Goal: Information Seeking & Learning: Learn about a topic

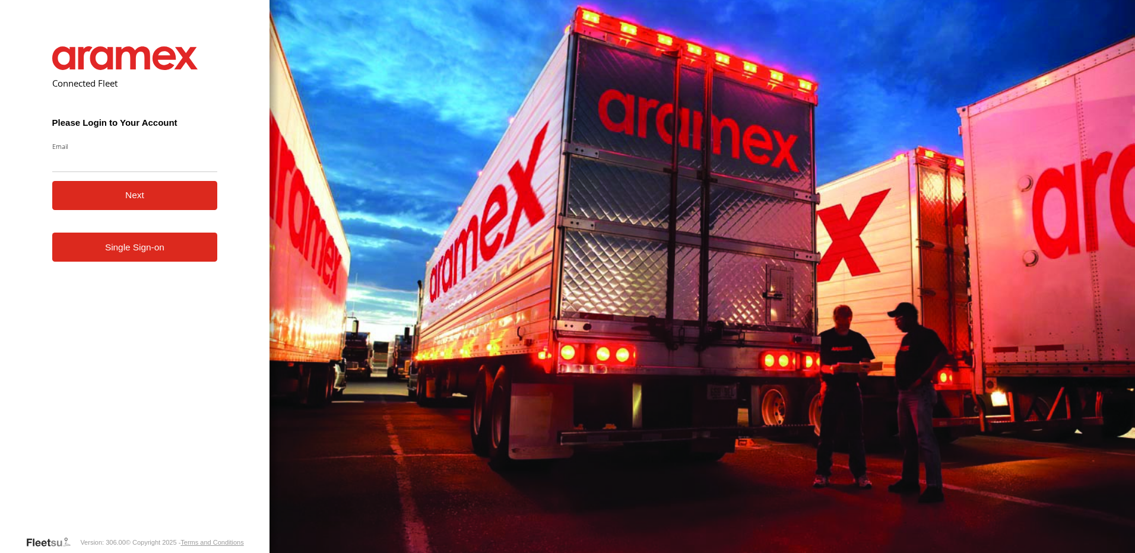
click at [138, 266] on form "Connected Fleet Please Login to Your Account Email Enter a valid login email ad…" at bounding box center [134, 281] width 201 height 507
click at [142, 256] on link "Single Sign-on" at bounding box center [135, 247] width 166 height 29
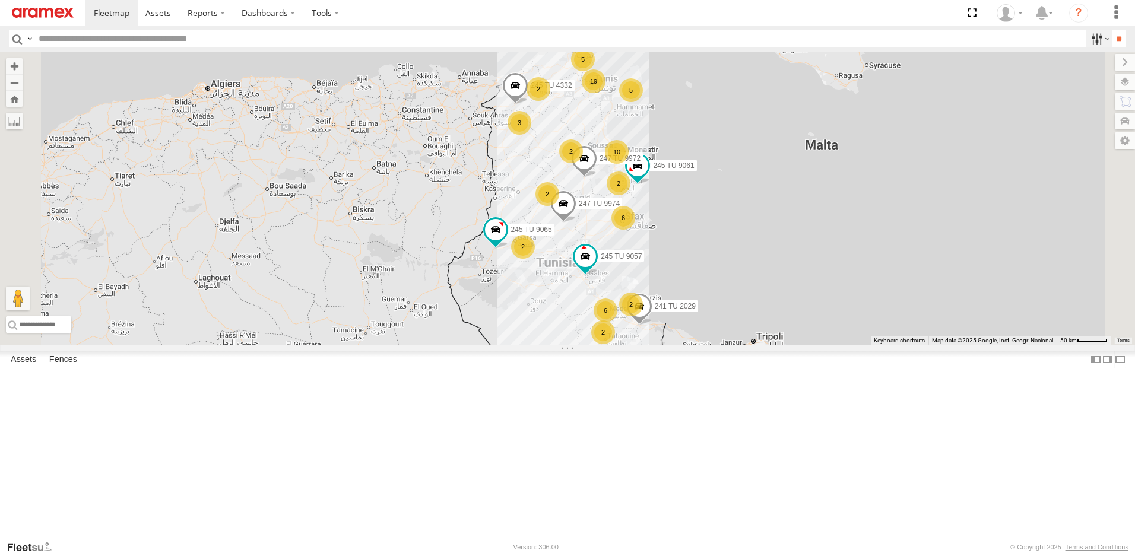
click at [1092, 39] on label at bounding box center [1099, 38] width 26 height 17
click at [0, 0] on span "Offline" at bounding box center [0, 0] width 0 height 0
click at [0, 0] on span "Investigate" at bounding box center [0, 0] width 0 height 0
click at [0, 0] on span "Review" at bounding box center [0, 0] width 0 height 0
click at [1117, 43] on input "**" at bounding box center [1118, 38] width 14 height 17
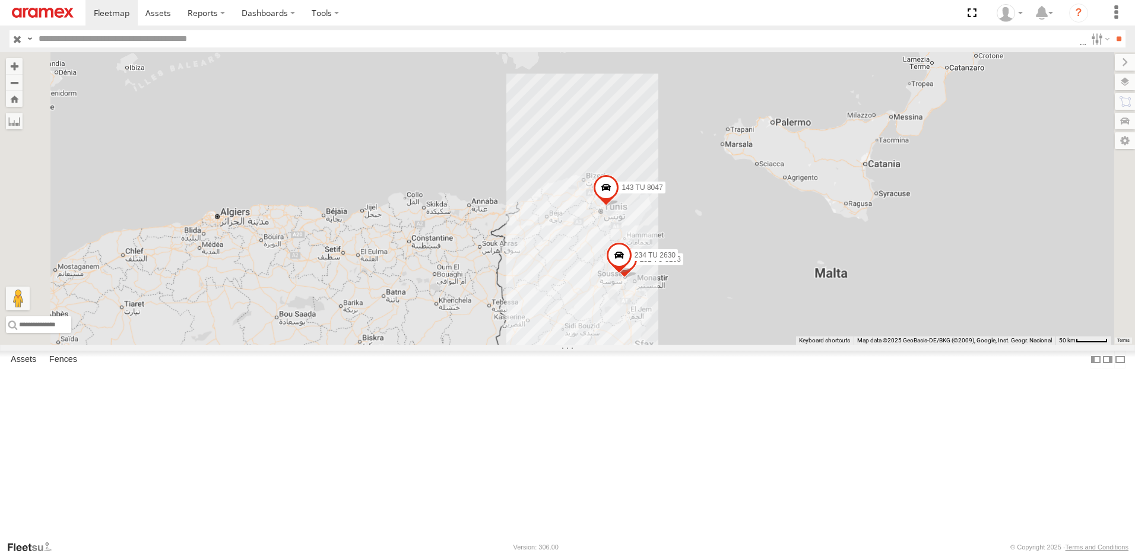
drag, startPoint x: 770, startPoint y: 402, endPoint x: 765, endPoint y: 315, distance: 88.0
click at [765, 316] on div "143 TU 8047 231 TU 3163 234 TU 2630" at bounding box center [567, 198] width 1135 height 293
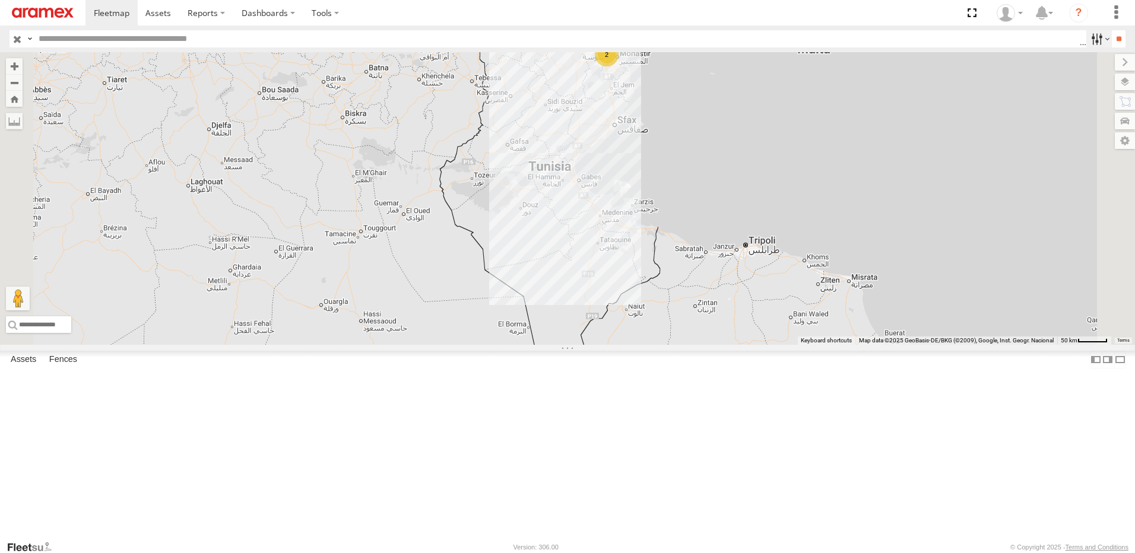
click at [1095, 40] on label at bounding box center [1099, 38] width 26 height 17
click at [0, 0] on span "Offline" at bounding box center [0, 0] width 0 height 0
drag, startPoint x: 1053, startPoint y: 128, endPoint x: 1056, endPoint y: 121, distance: 7.2
click at [0, 0] on span "Investigate" at bounding box center [0, 0] width 0 height 0
click at [0, 0] on span "Review" at bounding box center [0, 0] width 0 height 0
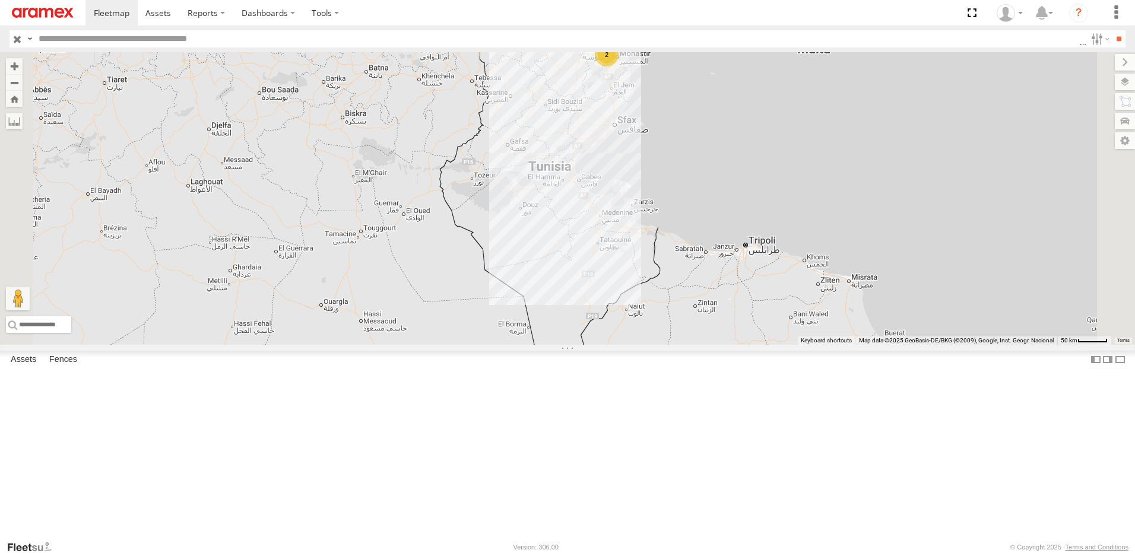
click at [0, 0] on span "Offline" at bounding box center [0, 0] width 0 height 0
click at [1111, 41] on input "**" at bounding box center [1118, 38] width 14 height 17
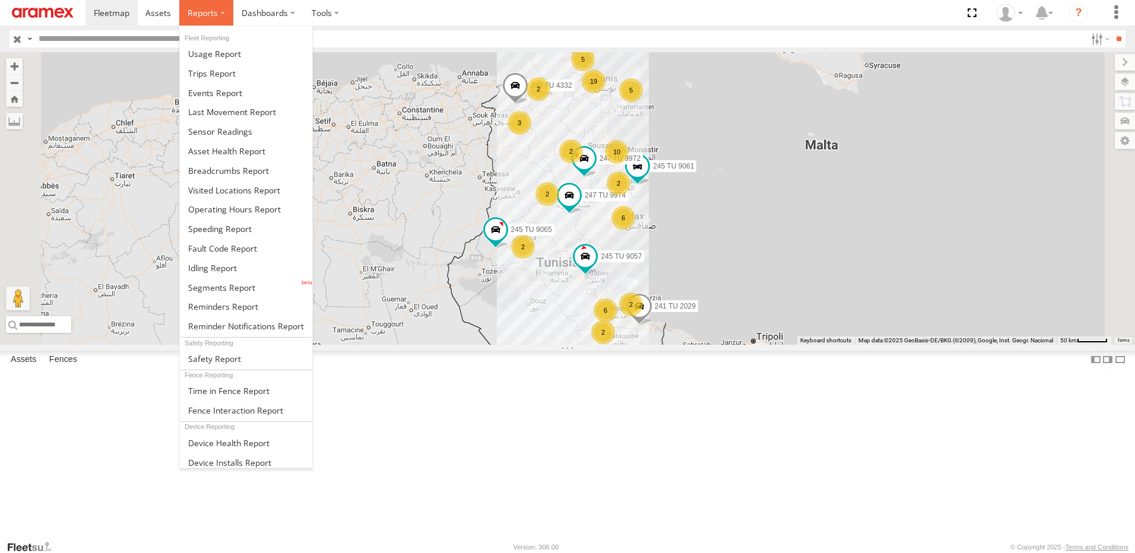
click at [210, 18] on span at bounding box center [203, 12] width 30 height 11
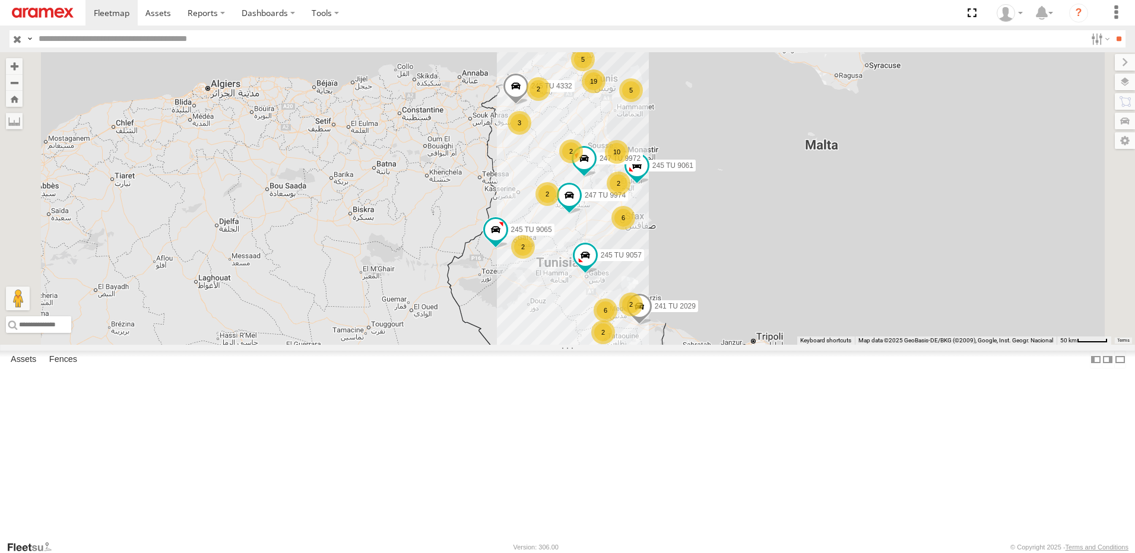
click at [635, 230] on div "6" at bounding box center [623, 218] width 24 height 24
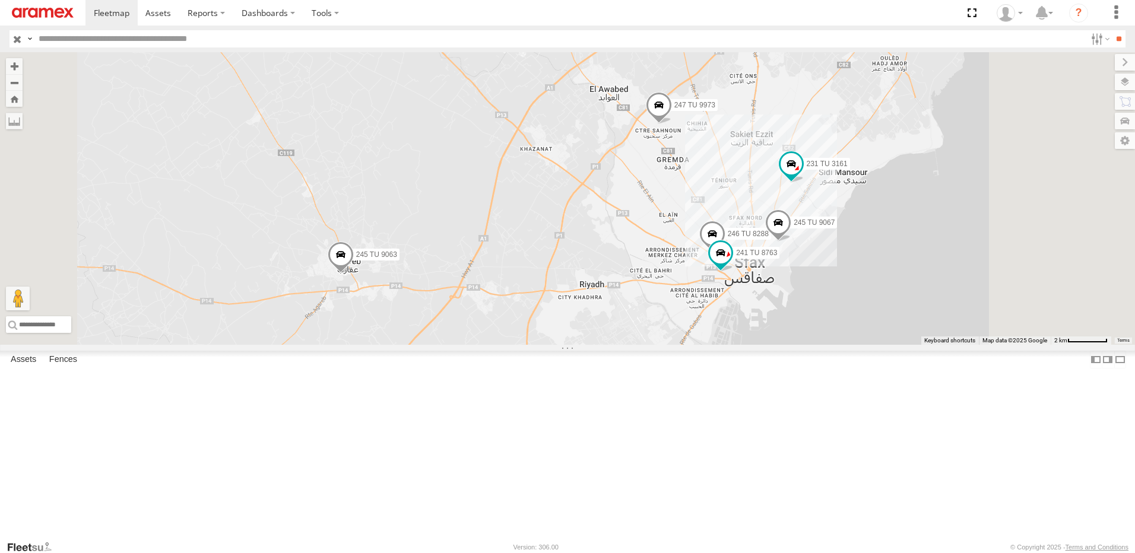
click at [791, 242] on span at bounding box center [778, 225] width 26 height 32
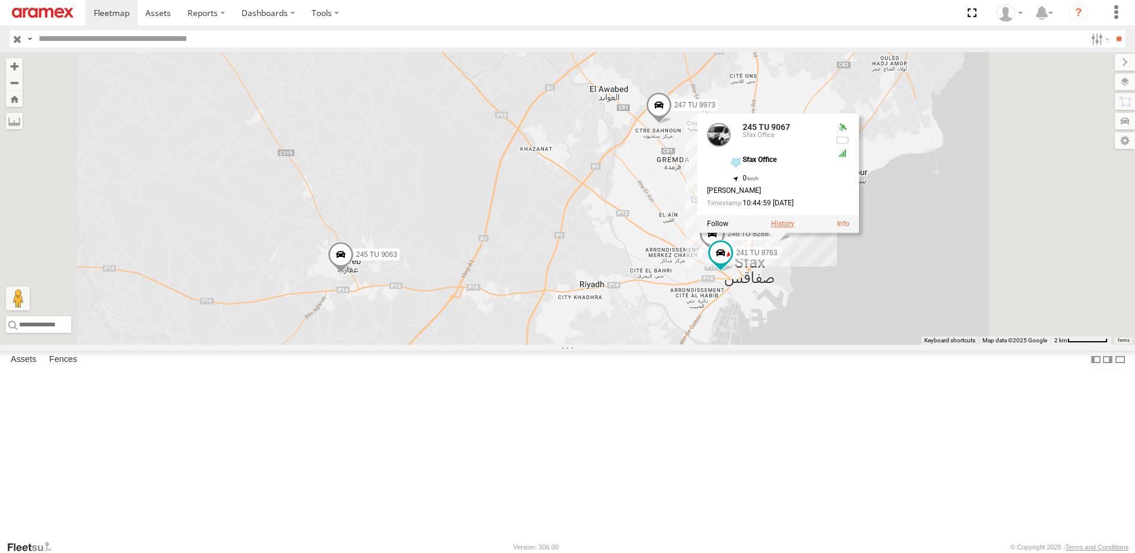
click at [794, 228] on label at bounding box center [782, 224] width 23 height 8
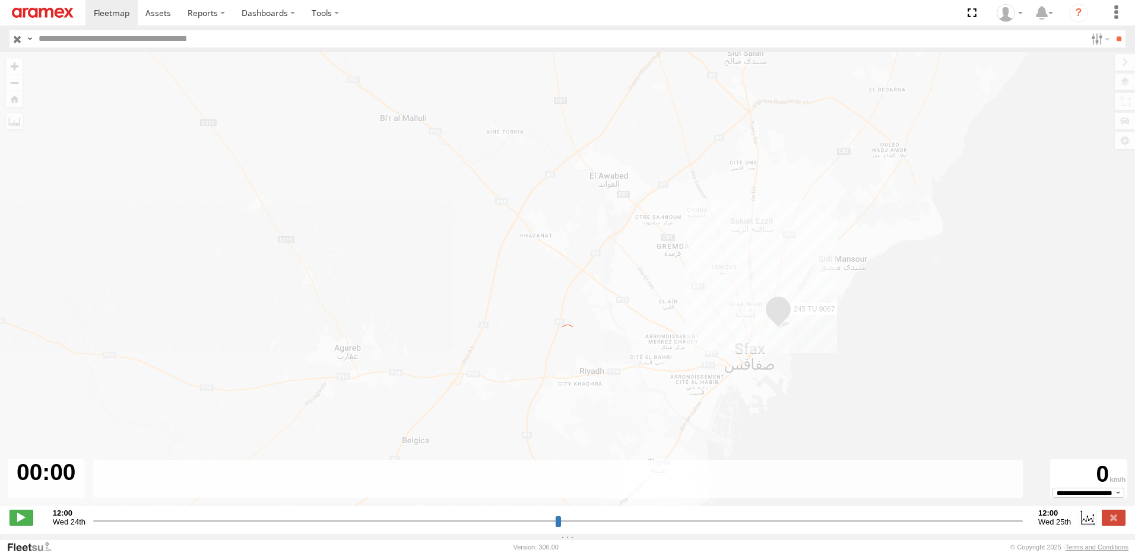
type input "**********"
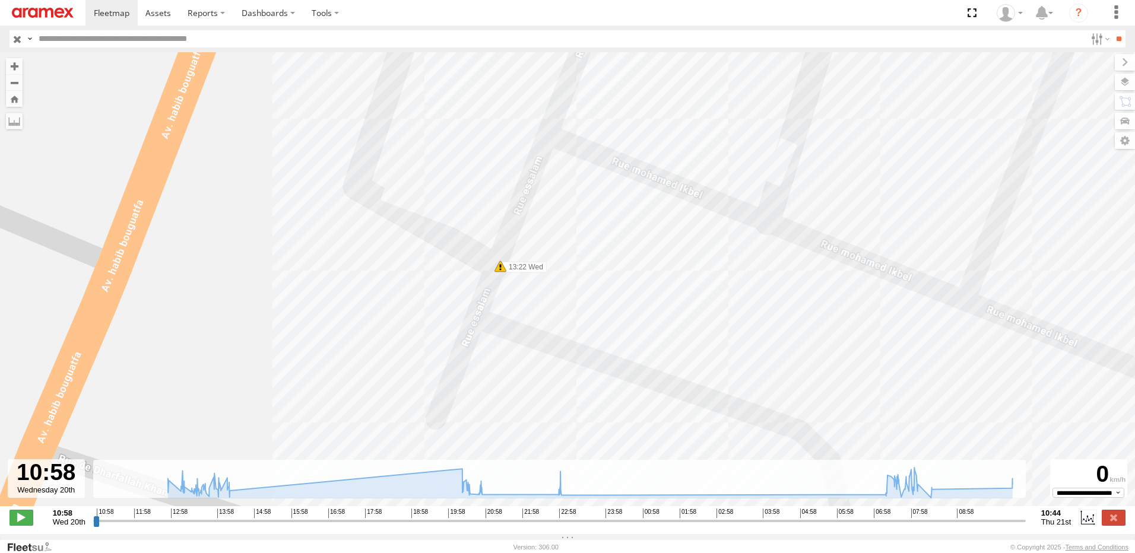
click at [50, 10] on img at bounding box center [43, 13] width 62 height 10
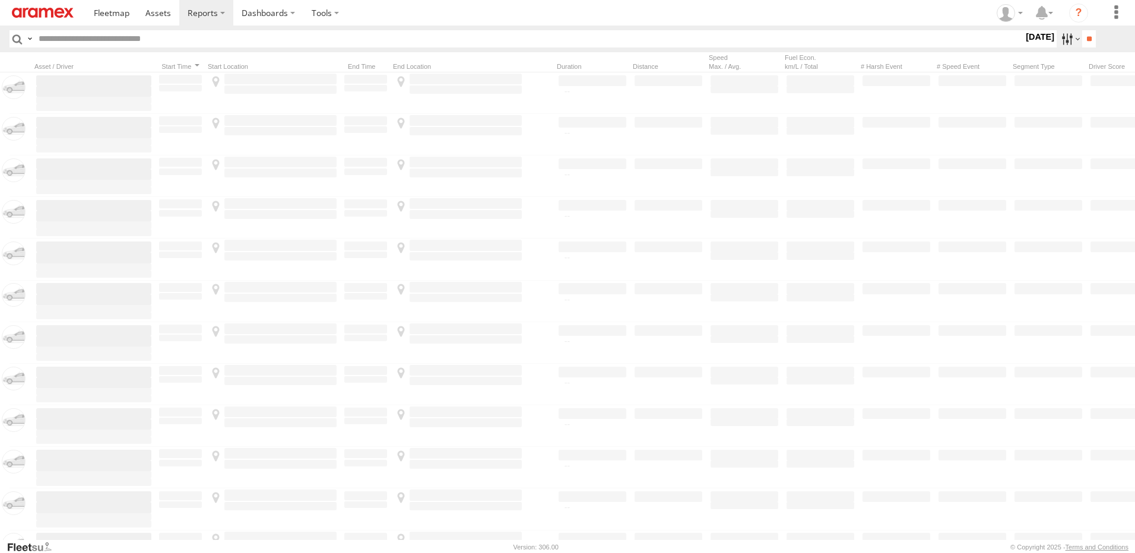
click at [1060, 37] on label at bounding box center [1069, 38] width 26 height 17
click at [0, 0] on span "Yesterday" at bounding box center [0, 0] width 0 height 0
click at [1092, 45] on input "**" at bounding box center [1089, 38] width 14 height 17
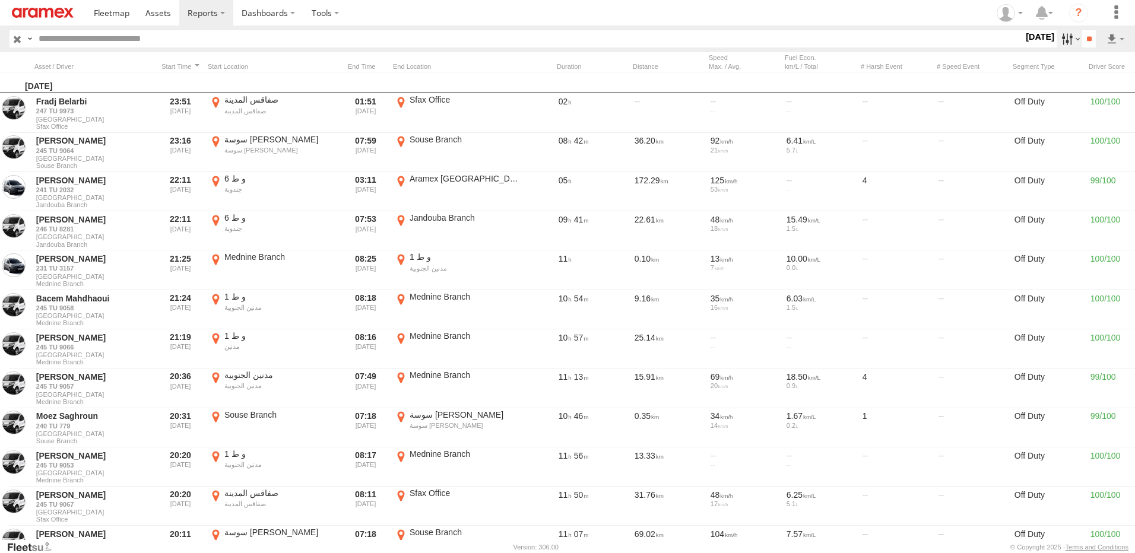
click at [1057, 34] on label at bounding box center [1069, 38] width 26 height 17
click at [0, 0] on span "TUN" at bounding box center [0, 0] width 0 height 0
click at [1082, 42] on input "**" at bounding box center [1089, 38] width 14 height 17
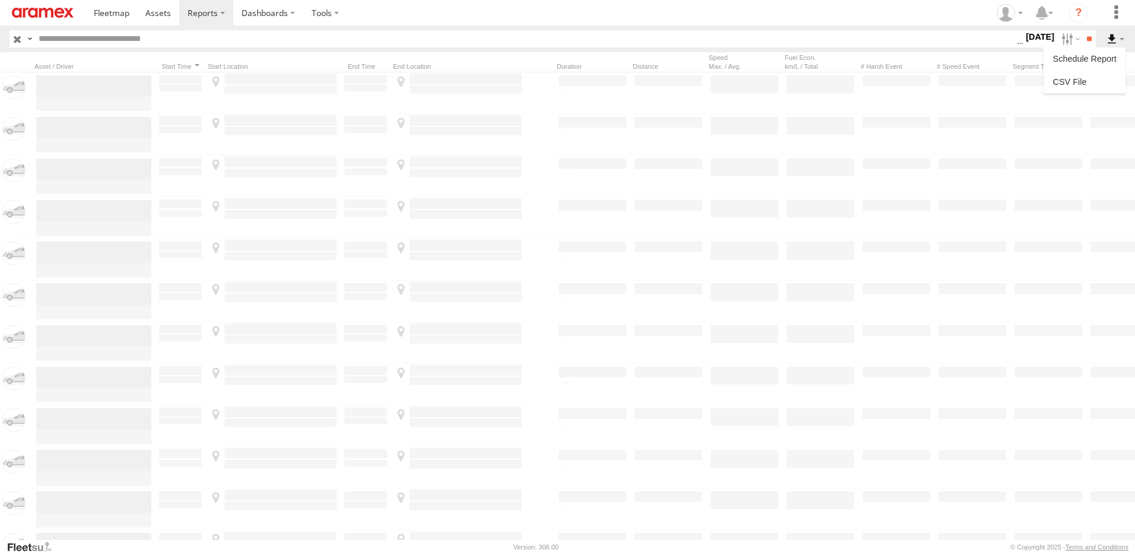
click at [1110, 42] on label at bounding box center [1115, 38] width 20 height 17
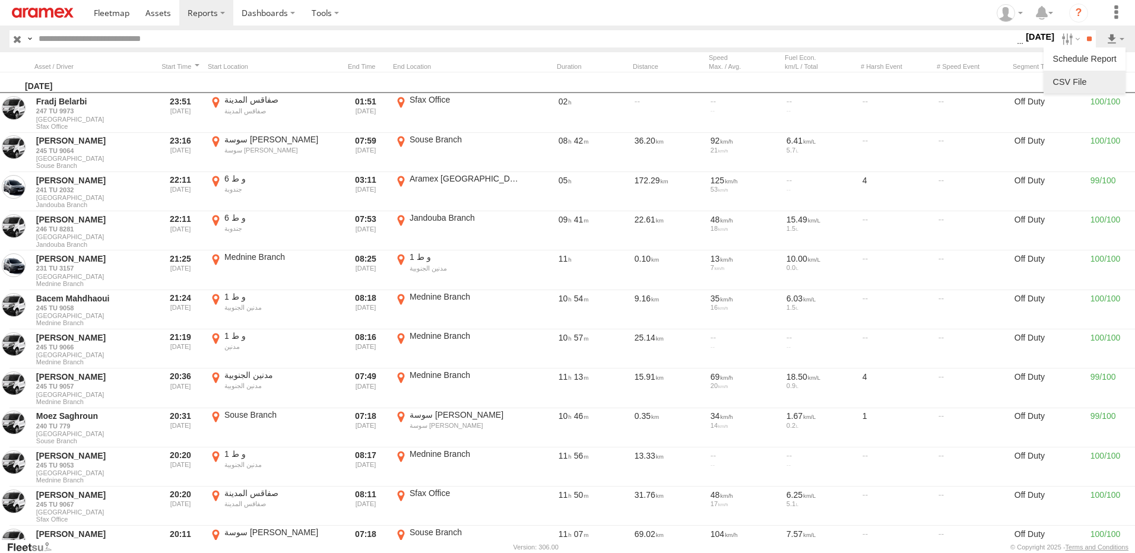
click at [1079, 79] on link at bounding box center [1084, 82] width 72 height 18
click at [1056, 36] on label at bounding box center [1069, 38] width 26 height 17
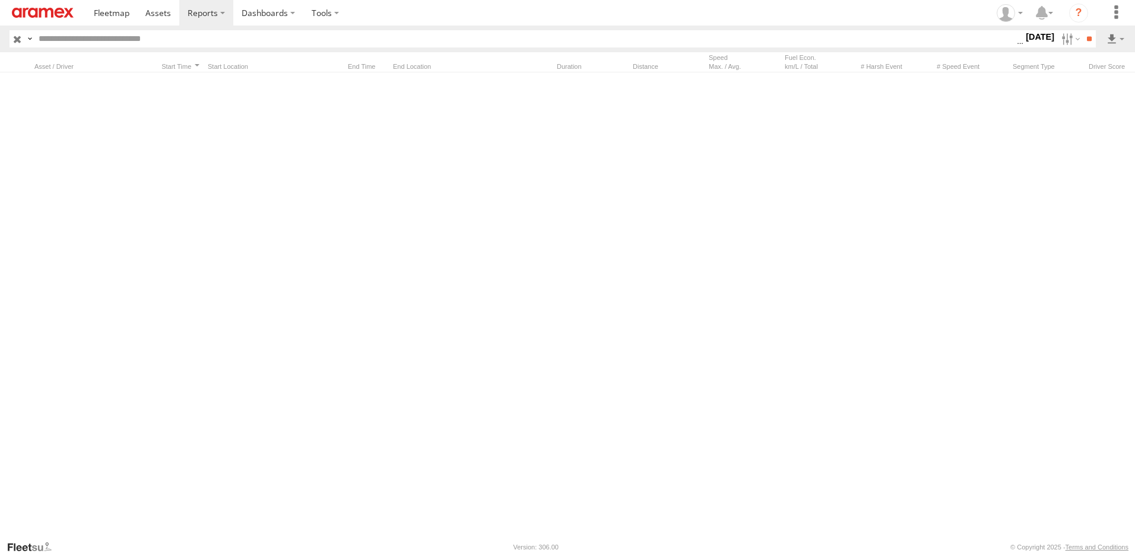
scroll to position [4621, 0]
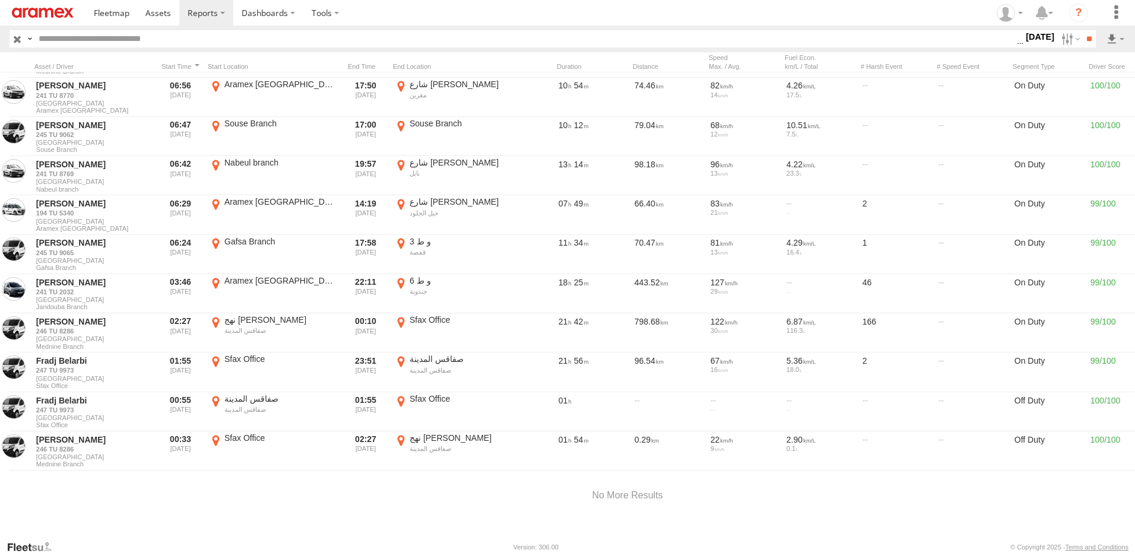
click at [45, 11] on img at bounding box center [43, 13] width 62 height 10
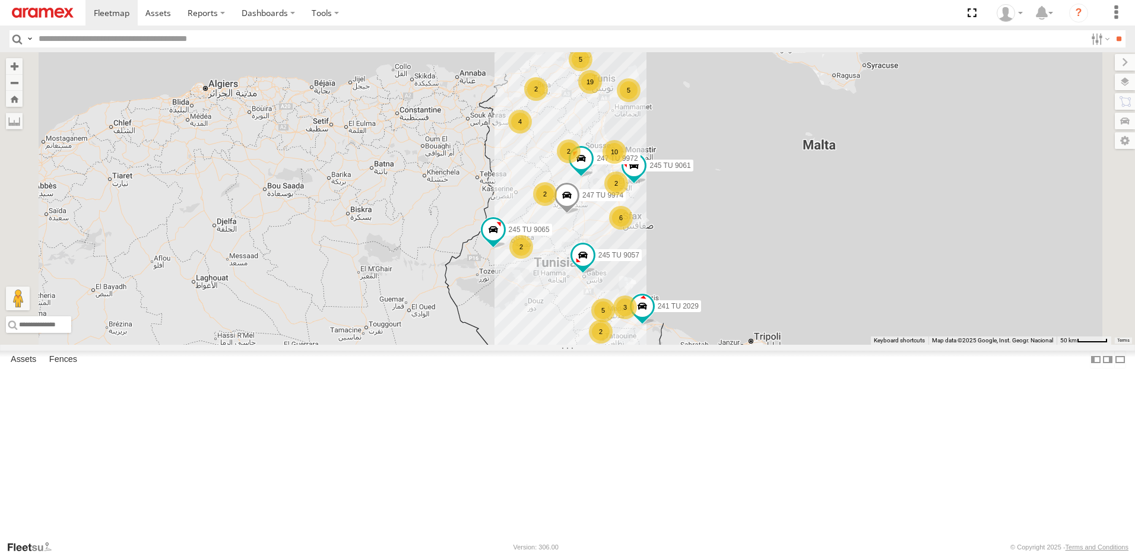
click at [633, 230] on div "6" at bounding box center [621, 218] width 24 height 24
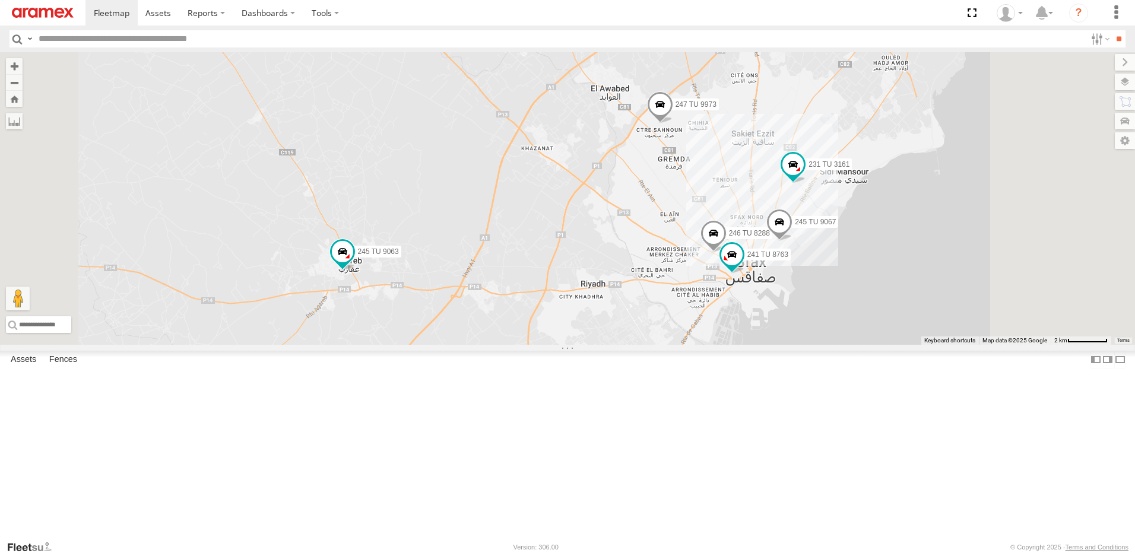
click at [792, 241] on span at bounding box center [779, 225] width 26 height 32
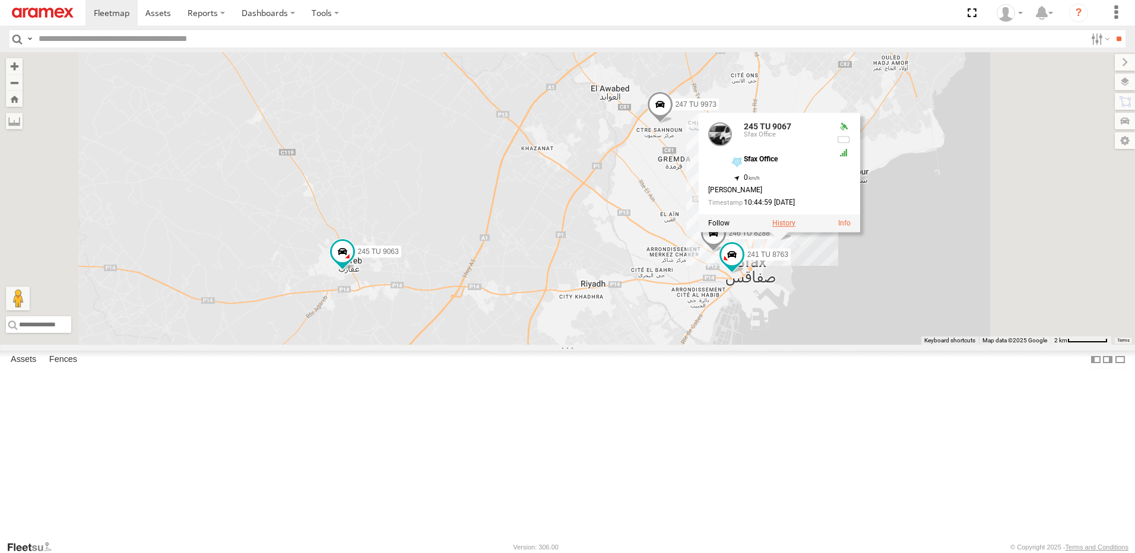
click at [795, 227] on label at bounding box center [783, 223] width 23 height 8
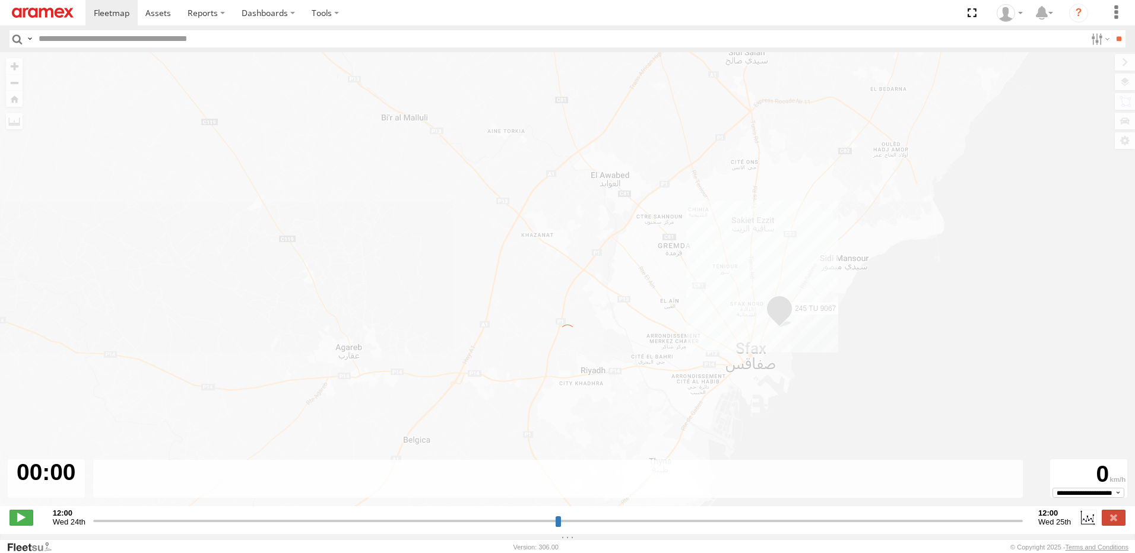
type input "**********"
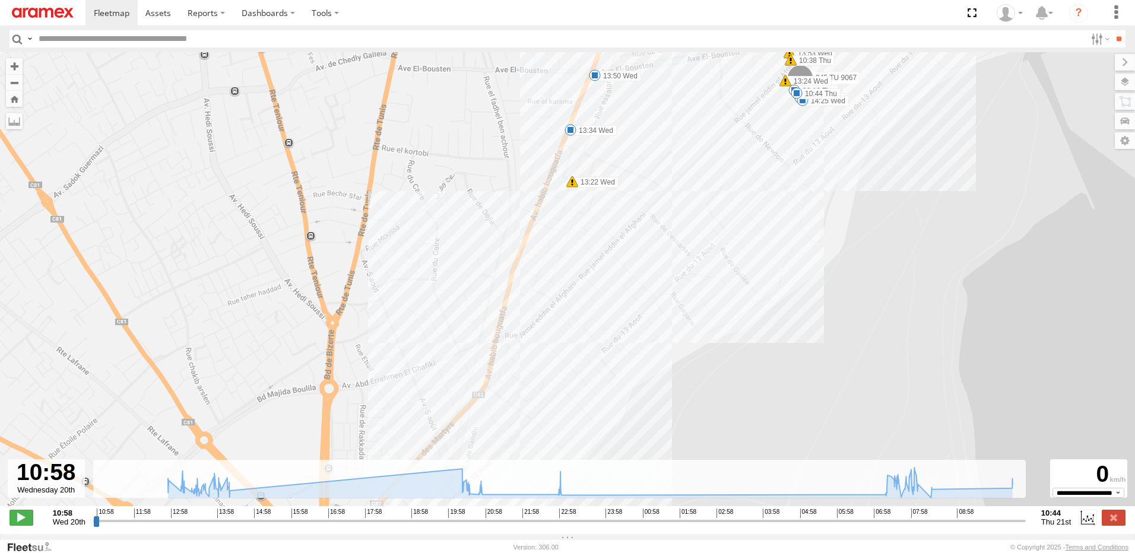
click at [572, 188] on span at bounding box center [572, 182] width 12 height 12
click at [557, 221] on div "245 TU 9067 12:55 Wed 13:02 Wed 13:22 Wed 13:24 Wed 13:53 Wed 20:35 Wed 21:00 W…" at bounding box center [567, 285] width 1135 height 466
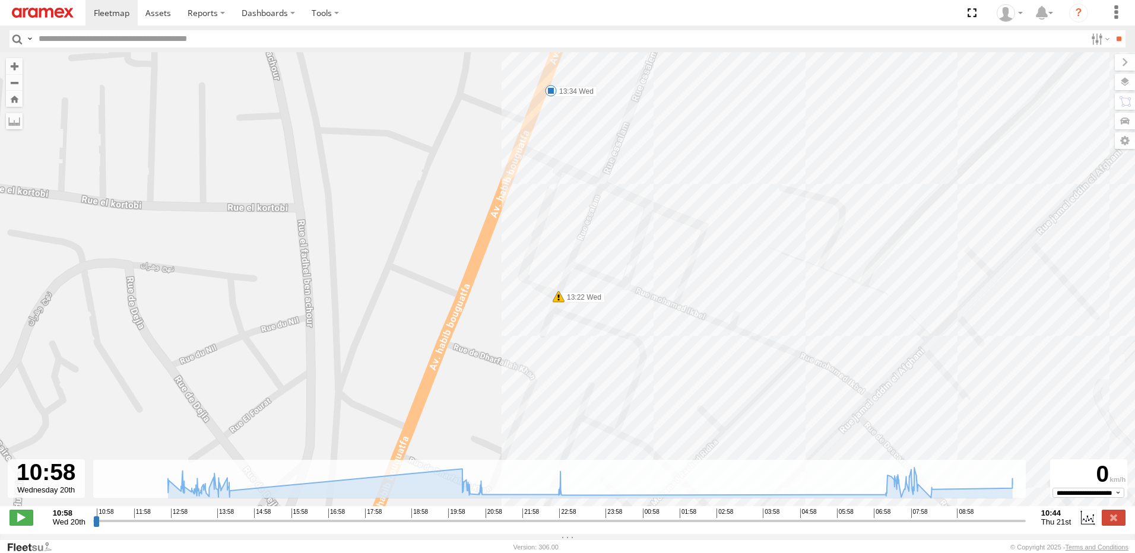
drag, startPoint x: 599, startPoint y: 342, endPoint x: 593, endPoint y: 386, distance: 44.2
click at [593, 394] on div "245 TU 9067 12:55 Wed 13:02 Wed 13:22 Wed 13:24 Wed 13:53 Wed 20:35 Wed 21:00 W…" at bounding box center [567, 285] width 1135 height 466
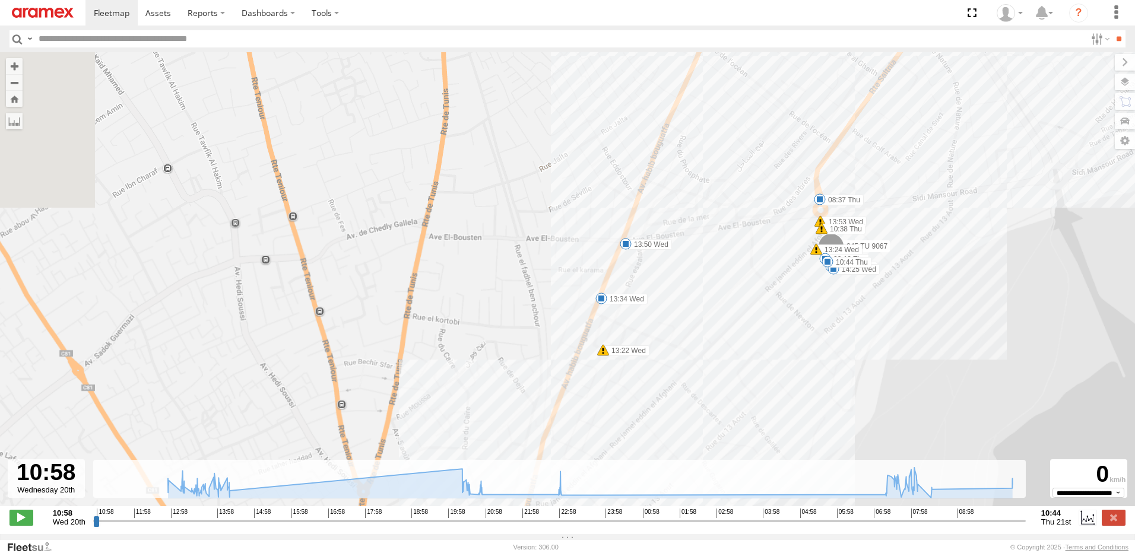
drag, startPoint x: 606, startPoint y: 405, endPoint x: 675, endPoint y: 301, distance: 124.6
click at [672, 306] on div "245 TU 9067 12:55 Wed 13:02 Wed 13:22 Wed 13:24 Wed 13:53 Wed 20:35 Wed 21:00 W…" at bounding box center [567, 285] width 1135 height 466
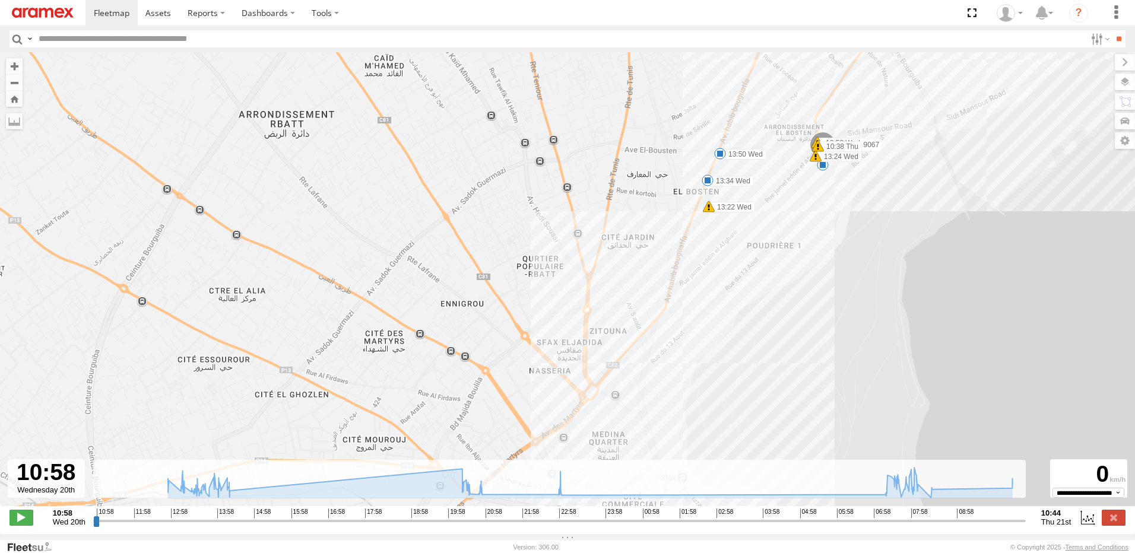
click at [642, 293] on div "245 TU 9067 12:55 Wed 13:02 Wed 13:22 Wed 13:24 Wed 13:53 Wed 20:35 Wed 21:00 W…" at bounding box center [567, 285] width 1135 height 466
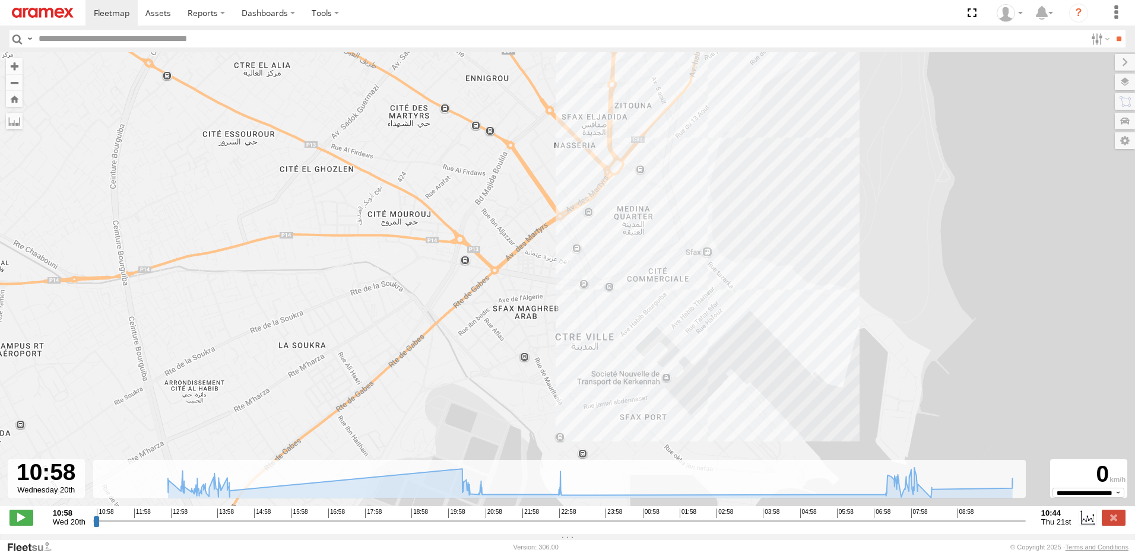
drag, startPoint x: 644, startPoint y: 326, endPoint x: 649, endPoint y: 298, distance: 28.2
click at [652, 296] on div "245 TU 9067 12:55 Wed 13:02 Wed 13:22 Wed 13:24 Wed 13:53 Wed 20:35 Wed 21:00 W…" at bounding box center [567, 285] width 1135 height 466
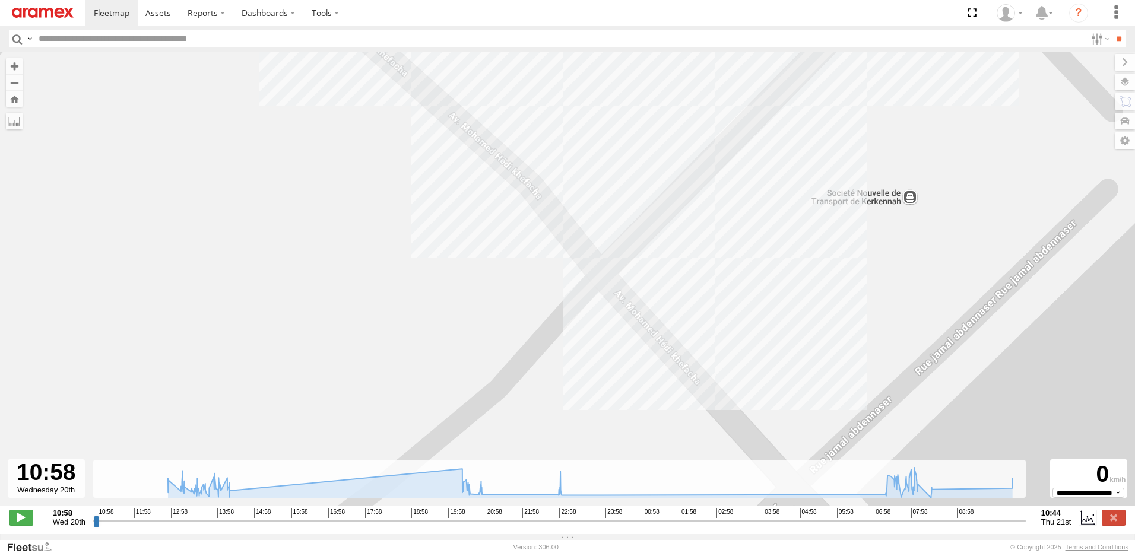
click at [46, 12] on img at bounding box center [43, 13] width 62 height 10
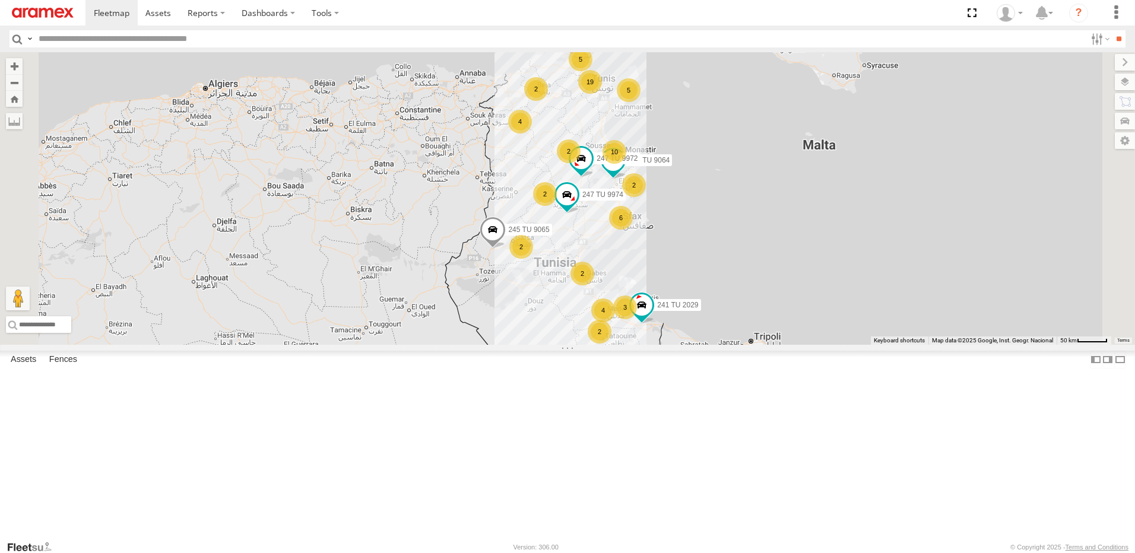
click at [633, 230] on div "6" at bounding box center [621, 218] width 24 height 24
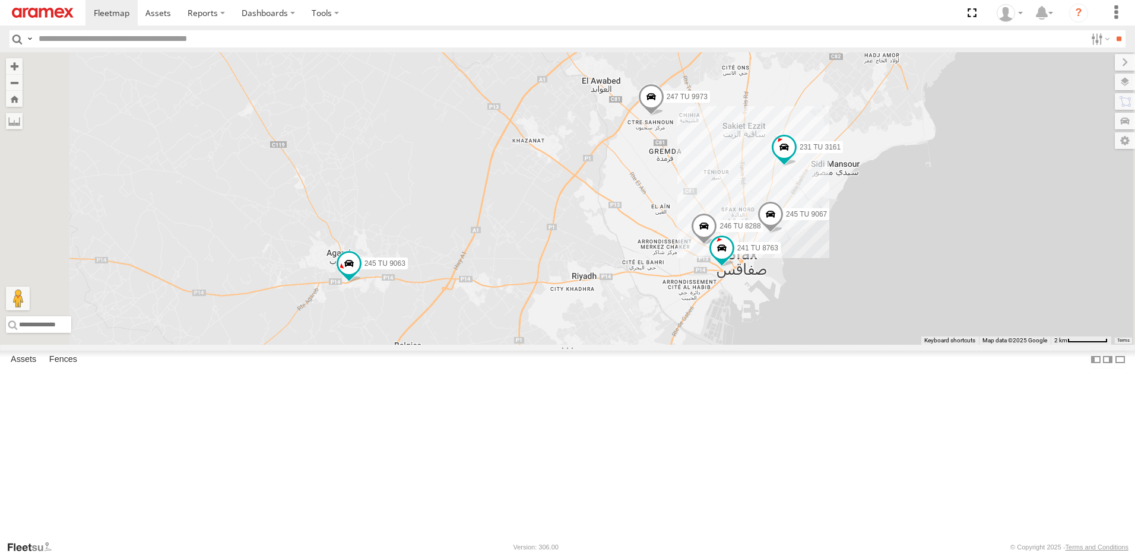
click at [664, 116] on span at bounding box center [651, 100] width 26 height 32
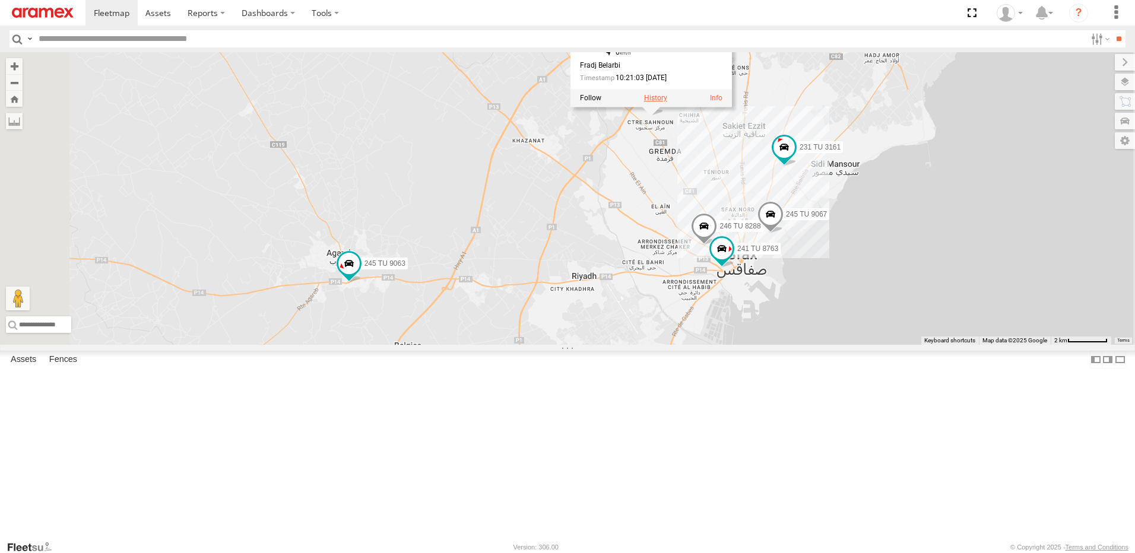
click at [667, 102] on label at bounding box center [655, 98] width 23 height 8
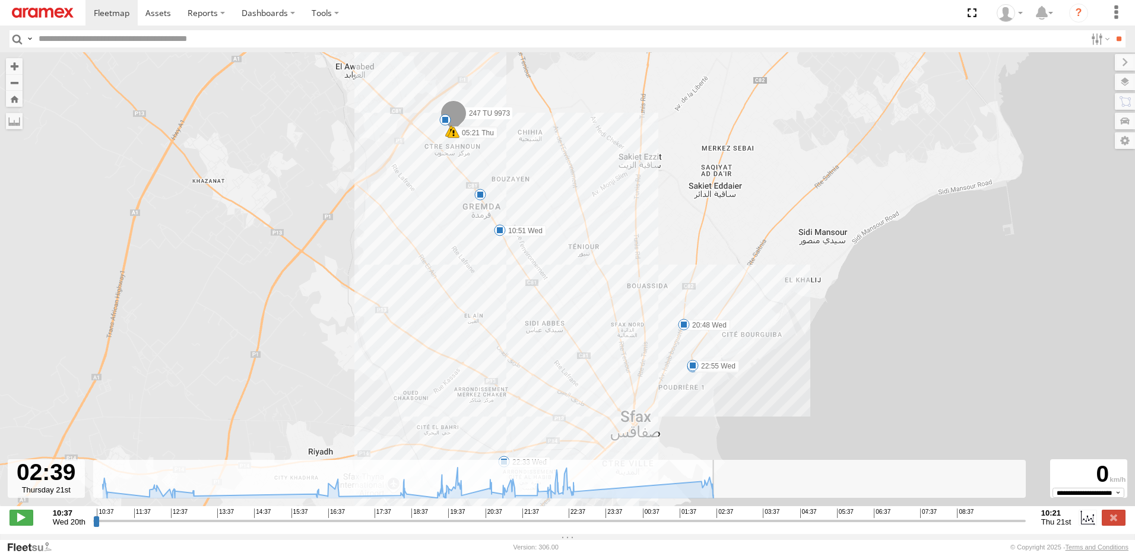
drag, startPoint x: 99, startPoint y: 528, endPoint x: 722, endPoint y: 566, distance: 623.6
click at [722, 526] on input "range" at bounding box center [559, 520] width 932 height 11
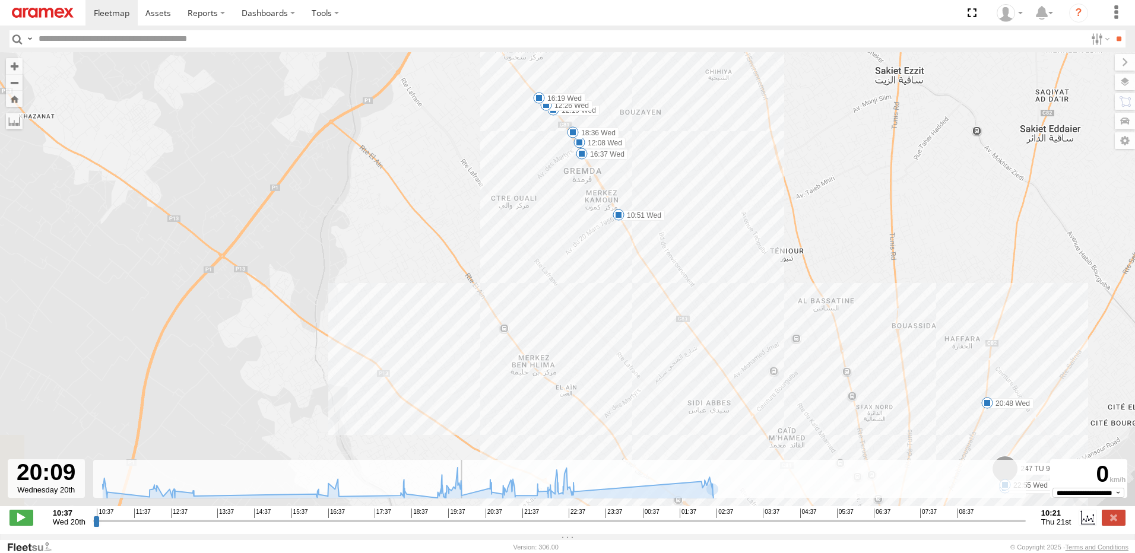
drag, startPoint x: 721, startPoint y: 532, endPoint x: 542, endPoint y: 578, distance: 185.1
type input "**********"
click at [542, 526] on input "range" at bounding box center [559, 520] width 932 height 11
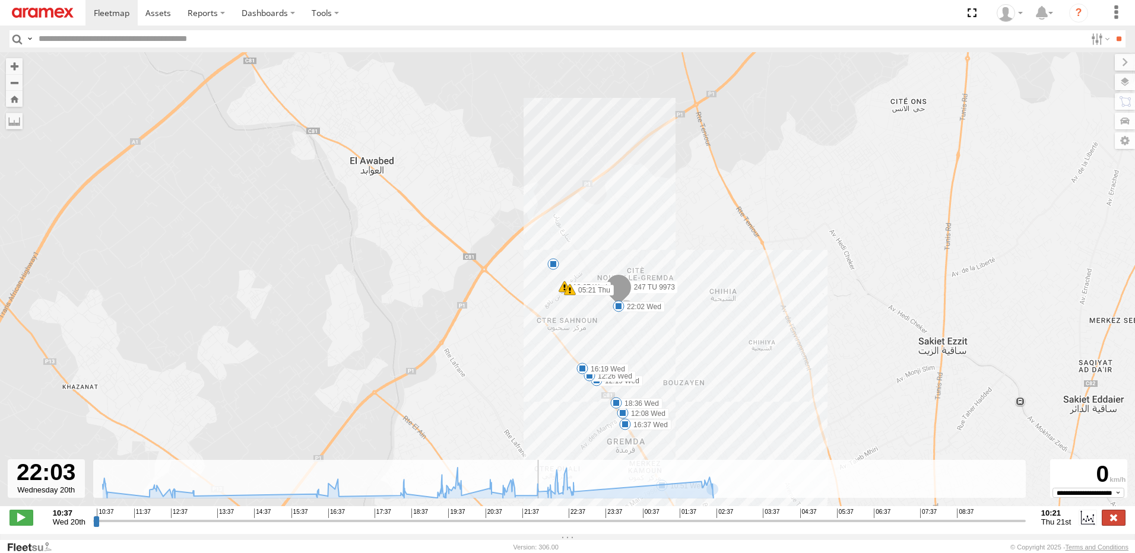
click at [1111, 525] on label at bounding box center [1113, 517] width 24 height 15
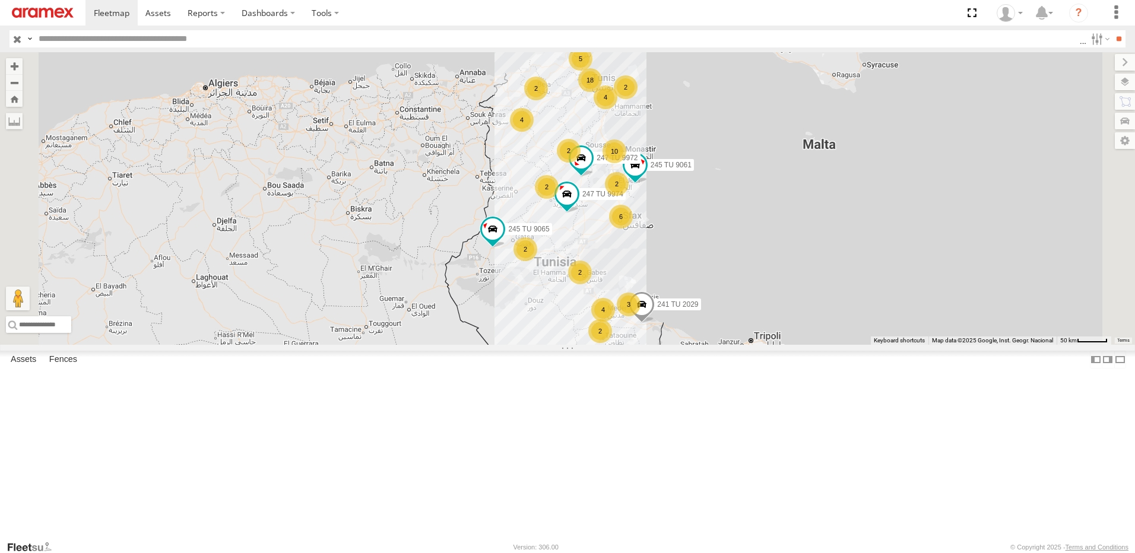
click at [633, 228] on div "6" at bounding box center [621, 217] width 24 height 24
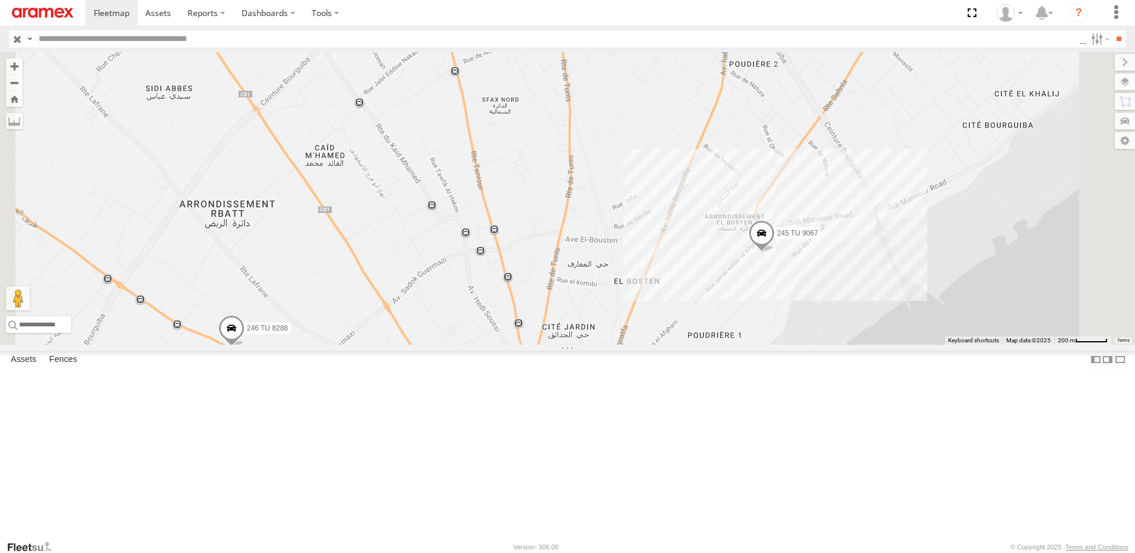
click at [774, 252] on span at bounding box center [761, 236] width 26 height 32
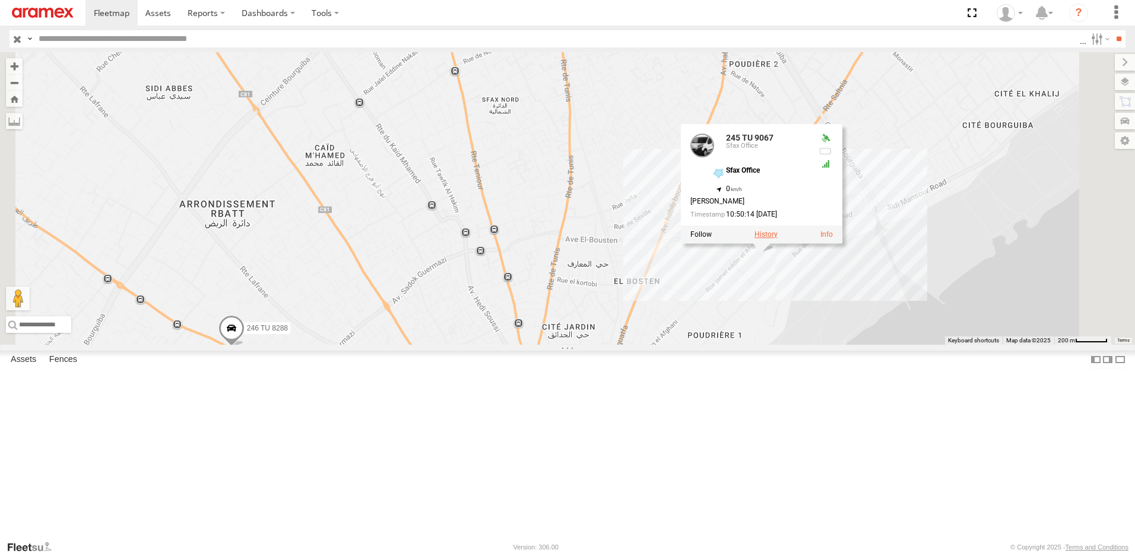
click at [777, 239] on label at bounding box center [765, 234] width 23 height 8
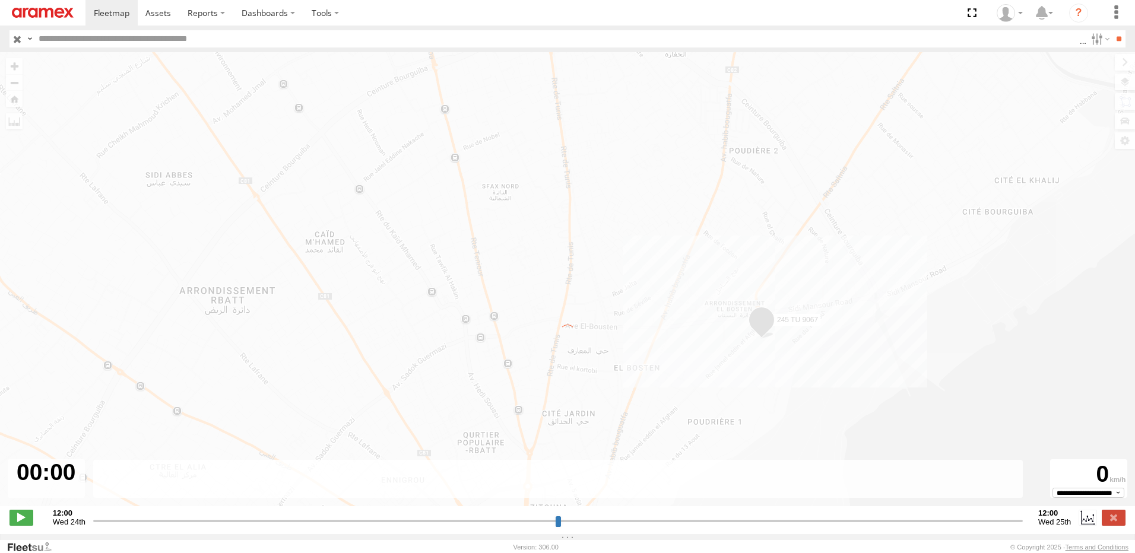
type input "**********"
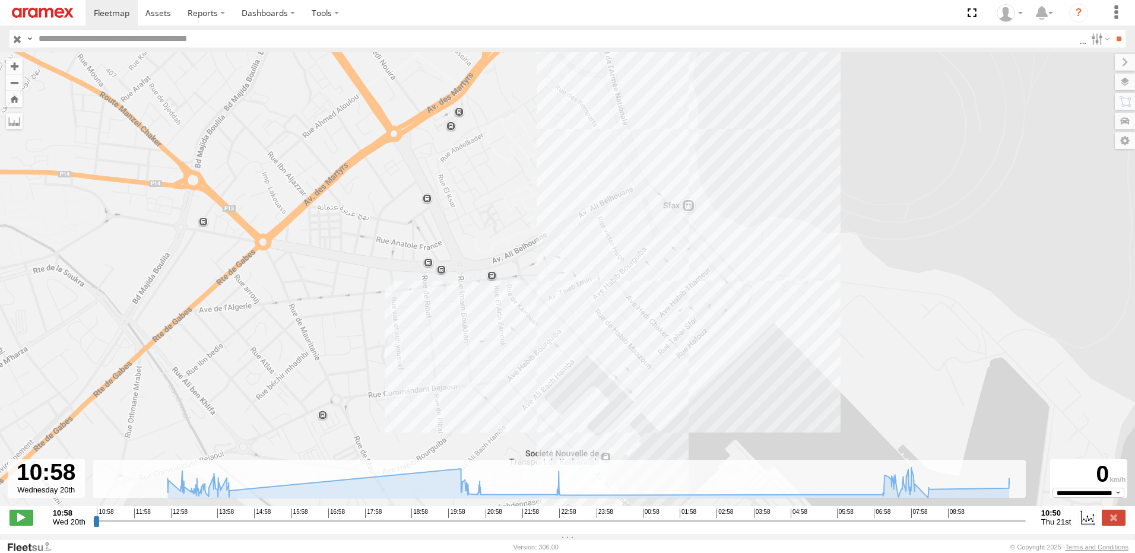
drag, startPoint x: 567, startPoint y: 369, endPoint x: 559, endPoint y: 332, distance: 38.2
click at [560, 335] on div "245 TU 9067 12:55 Wed 13:02 Wed 13:22 Wed 13:24 Wed 13:53 Wed 20:35 Wed 21:00 W…" at bounding box center [567, 285] width 1135 height 466
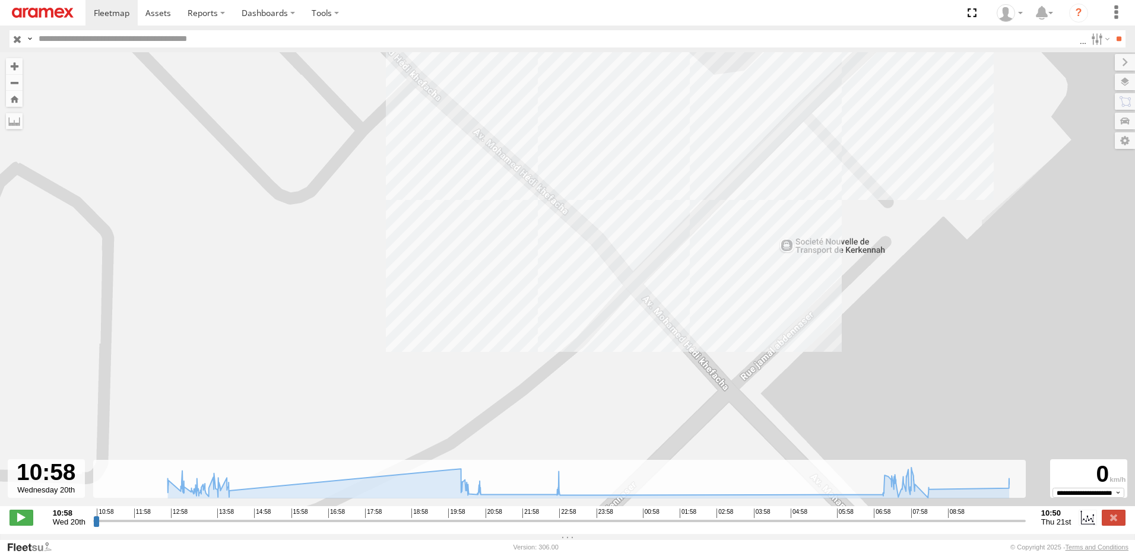
click at [813, 248] on div "245 TU 9067 13:02 Wed 13:22 Wed 13:24 Wed 13:53 Wed 10:38 Thu 12:55 Wed 20:35 W…" at bounding box center [567, 285] width 1135 height 466
click at [787, 249] on div "245 TU 9067 13:02 Wed 13:22 Wed 13:24 Wed 13:53 Wed 10:38 Thu 12:55 Wed 20:35 W…" at bounding box center [567, 285] width 1135 height 466
click at [833, 251] on div "245 TU 9067 13:02 Wed 13:22 Wed 13:24 Wed 13:53 Wed 10:38 Thu 12:55 Wed 20:35 W…" at bounding box center [567, 285] width 1135 height 466
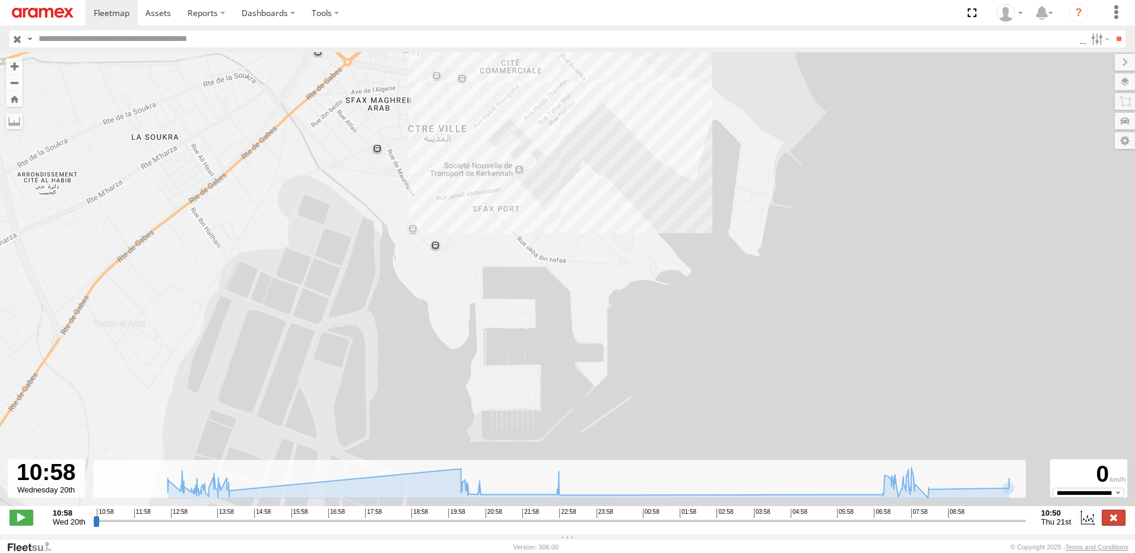
click at [1109, 519] on label at bounding box center [1113, 517] width 24 height 15
